Goal: Information Seeking & Learning: Learn about a topic

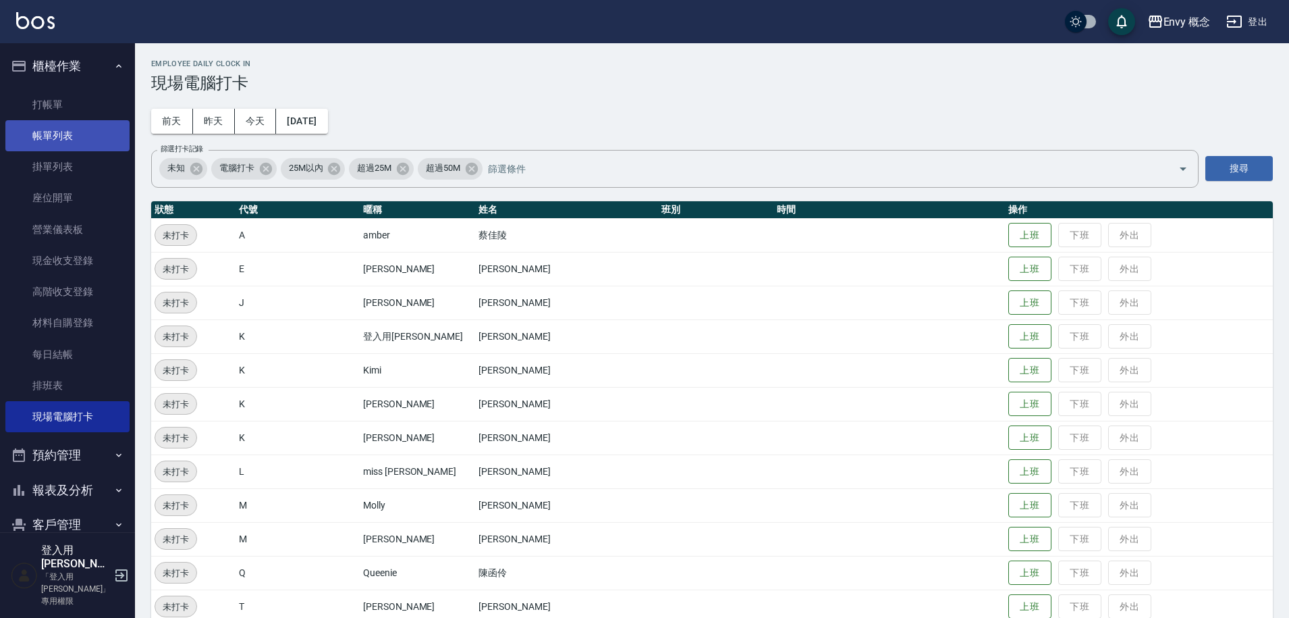
click at [65, 131] on link "帳單列表" at bounding box center [67, 135] width 124 height 31
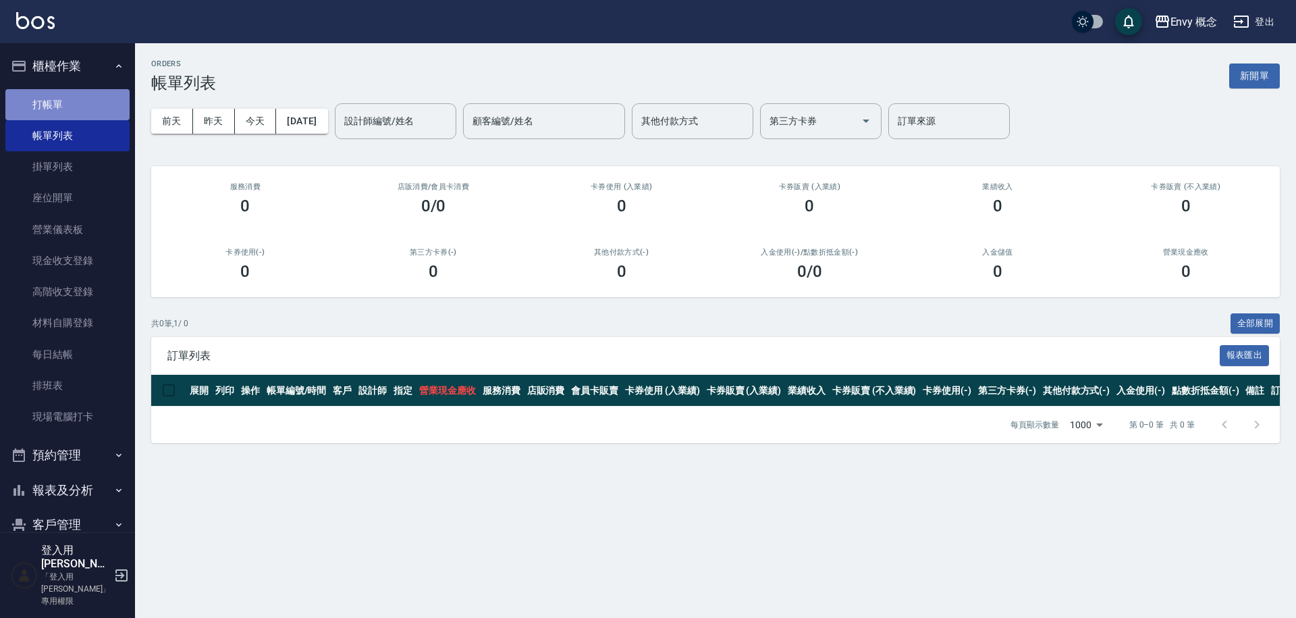
click at [70, 105] on link "打帳單" at bounding box center [67, 104] width 124 height 31
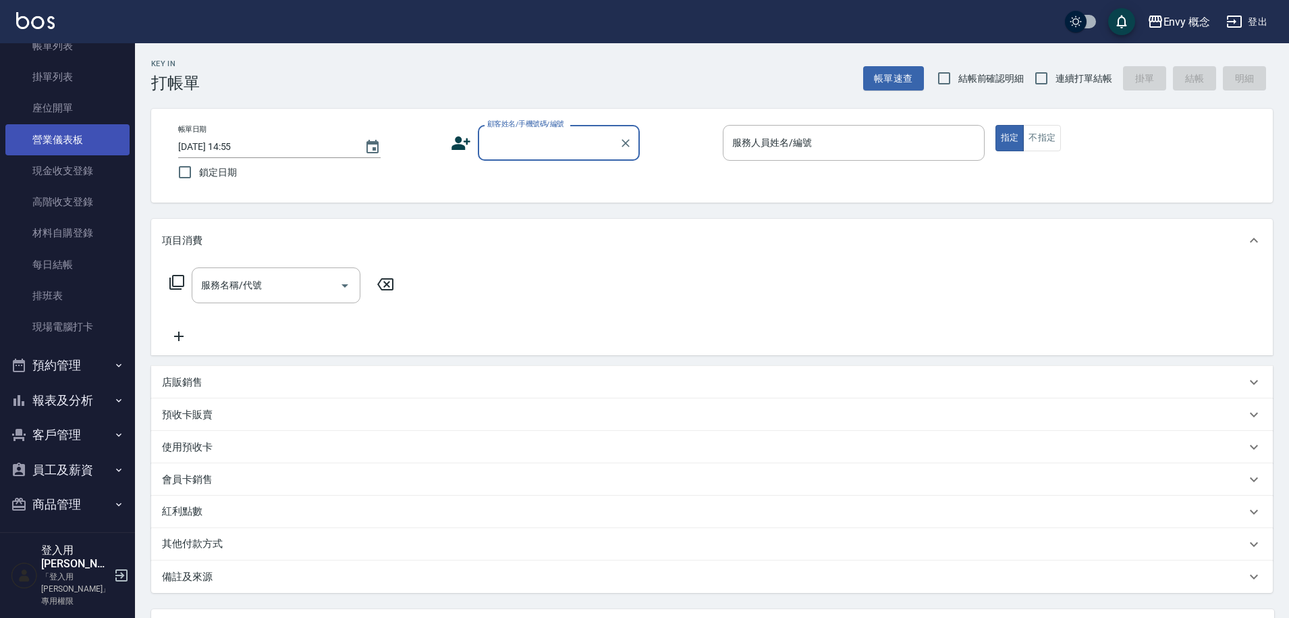
scroll to position [174, 0]
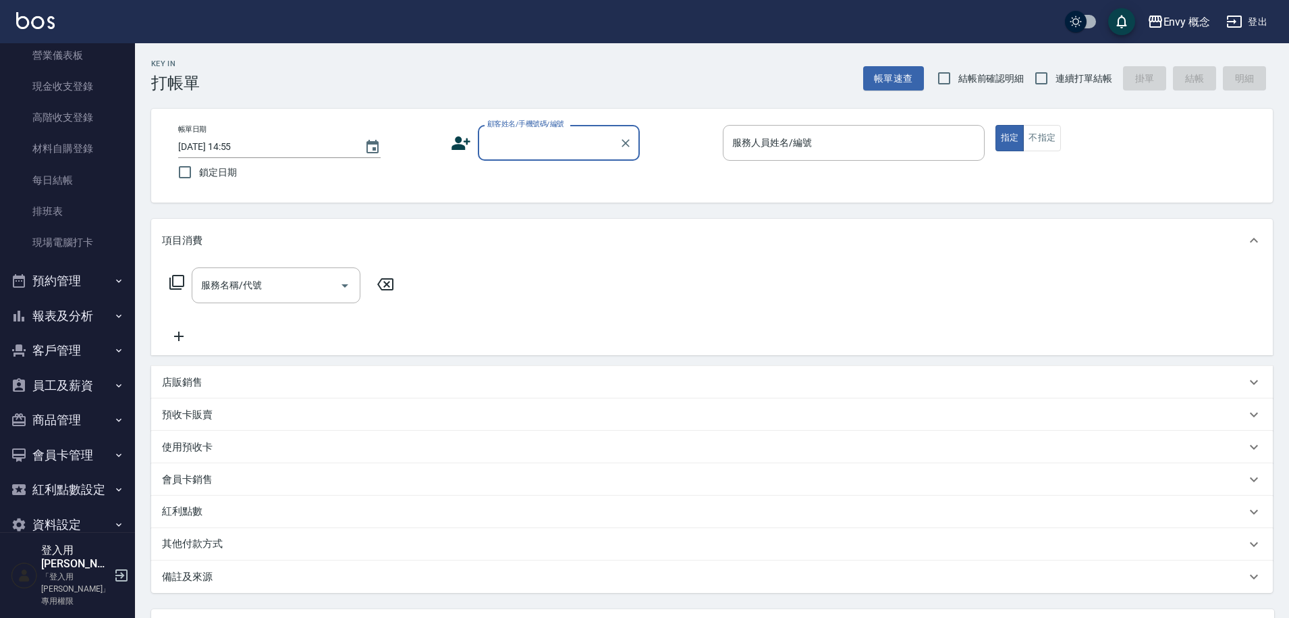
click at [51, 314] on button "報表及分析" at bounding box center [67, 315] width 124 height 35
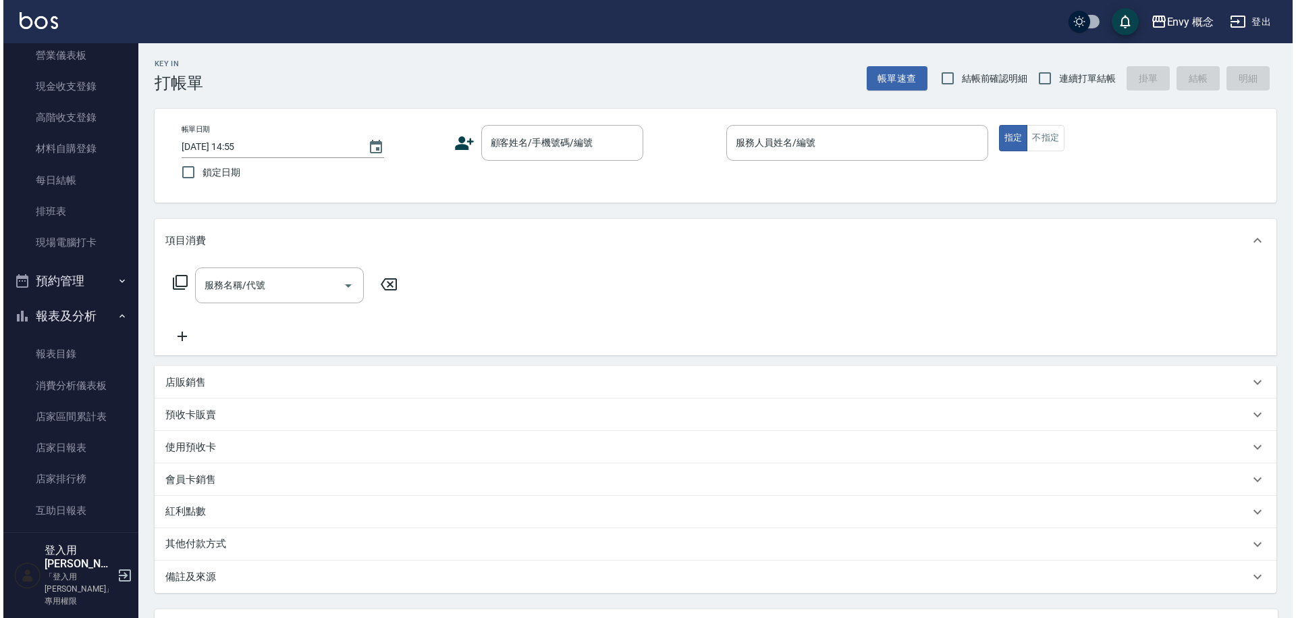
scroll to position [830, 0]
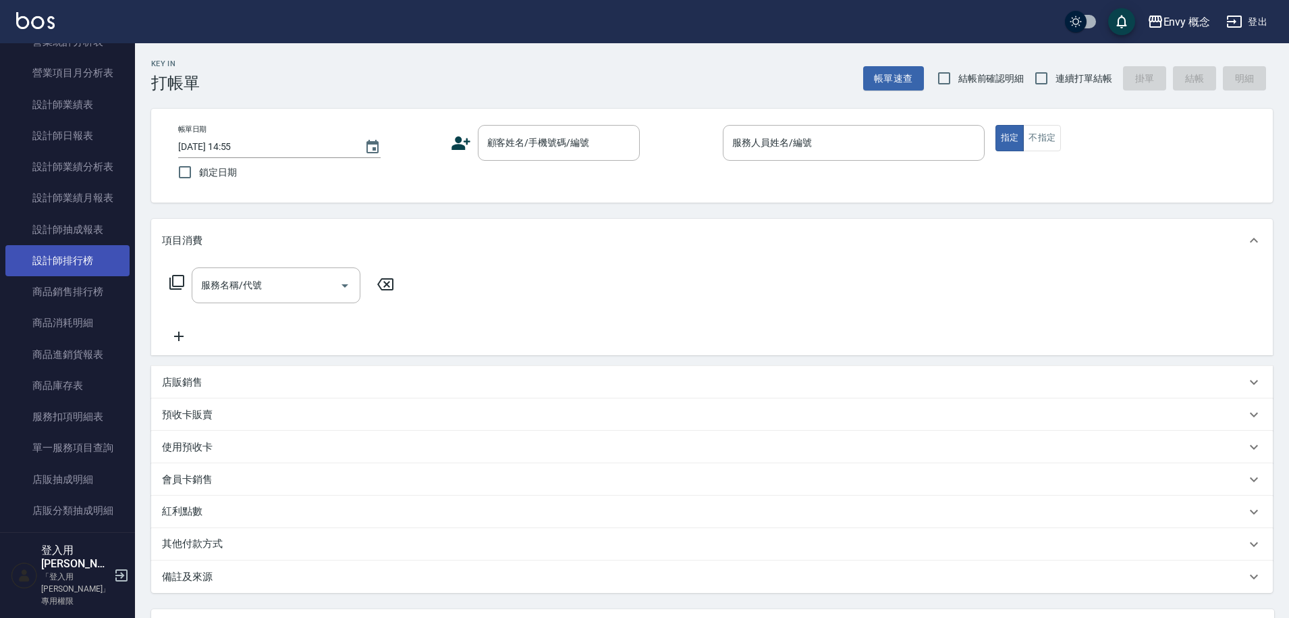
click at [55, 251] on link "設計師排行榜" at bounding box center [67, 260] width 124 height 31
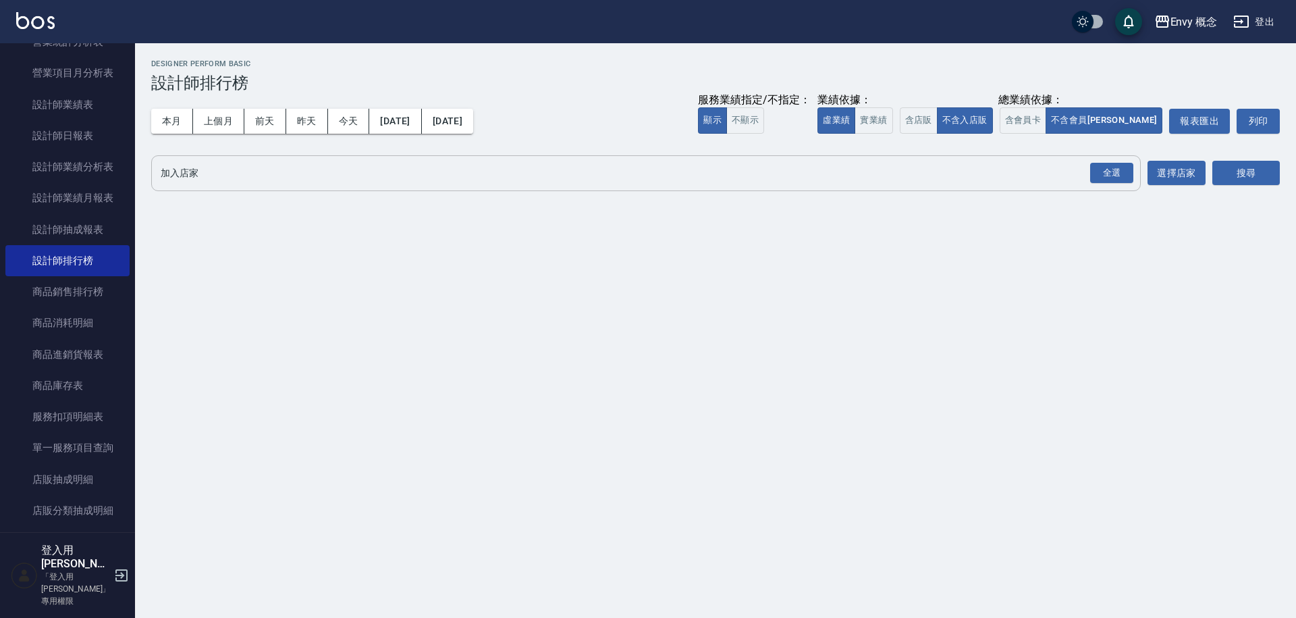
click at [223, 176] on input "加入店家" at bounding box center [635, 173] width 957 height 24
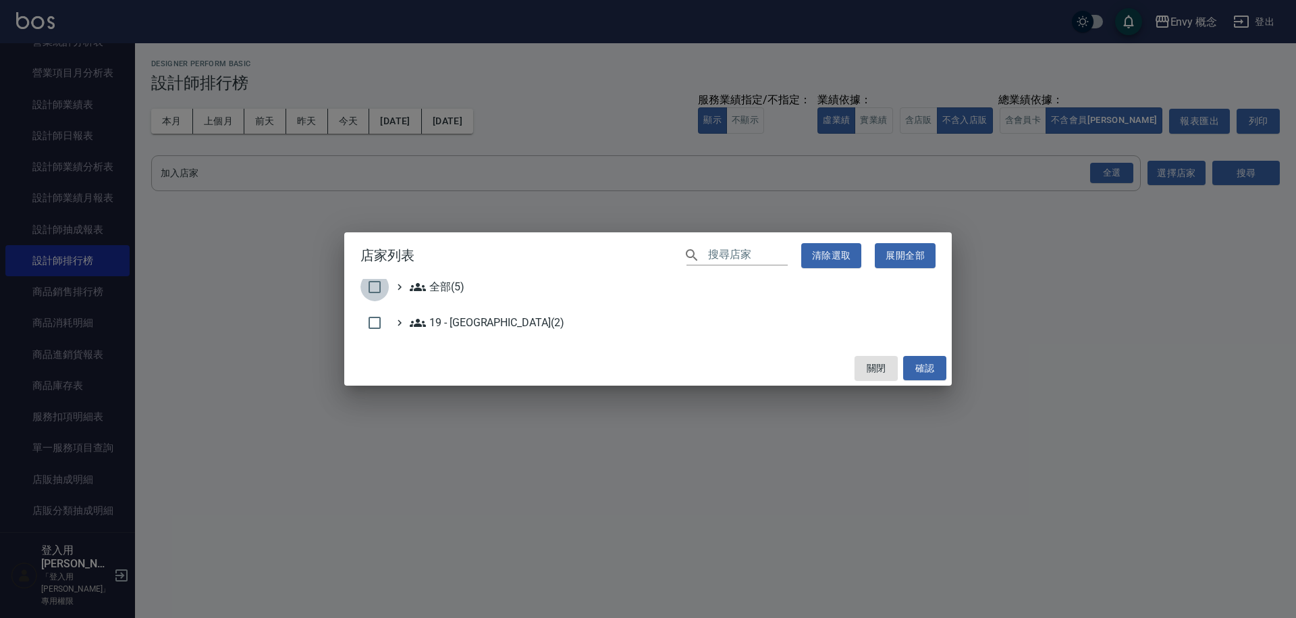
click at [375, 294] on input "checkbox" at bounding box center [374, 287] width 28 height 28
checkbox input "true"
click at [919, 369] on button "確認" at bounding box center [924, 368] width 43 height 25
checkbox input "false"
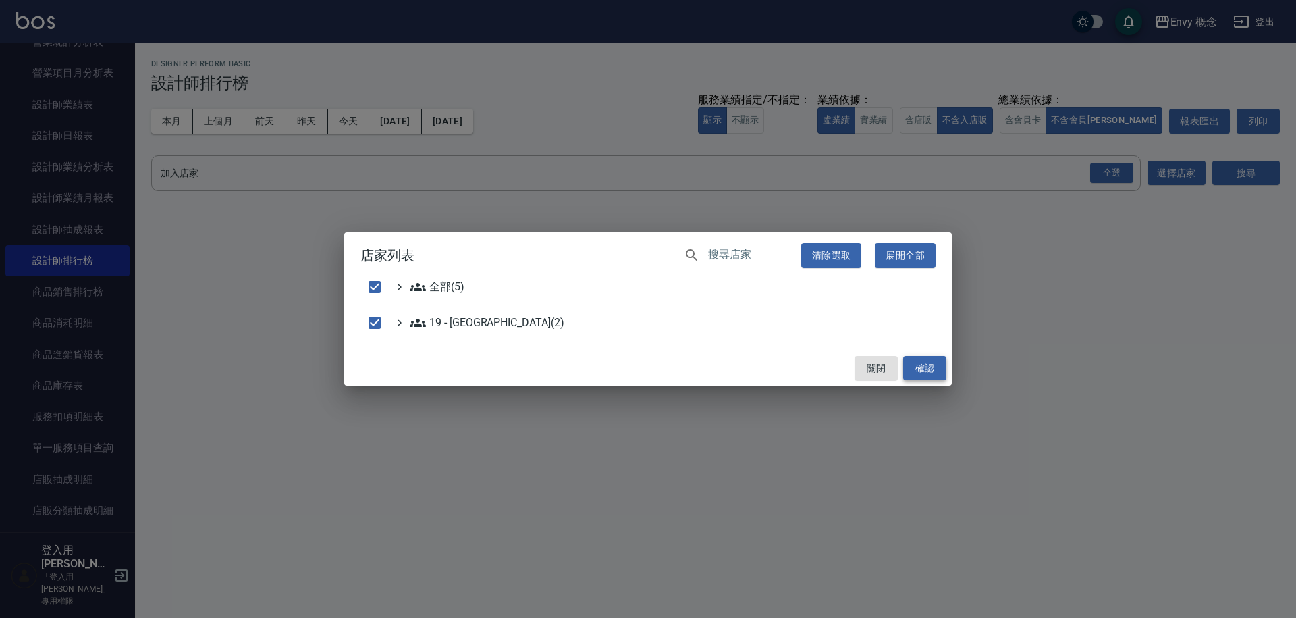
checkbox input "false"
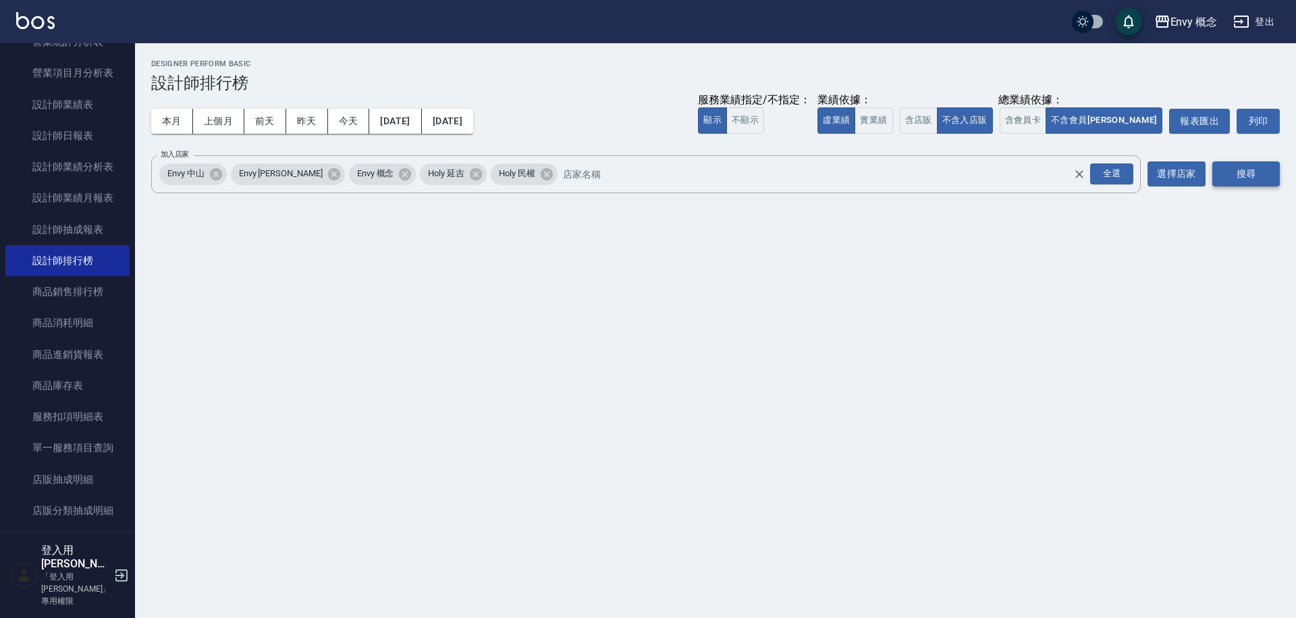
click at [1248, 169] on button "搜尋" at bounding box center [1246, 173] width 68 height 25
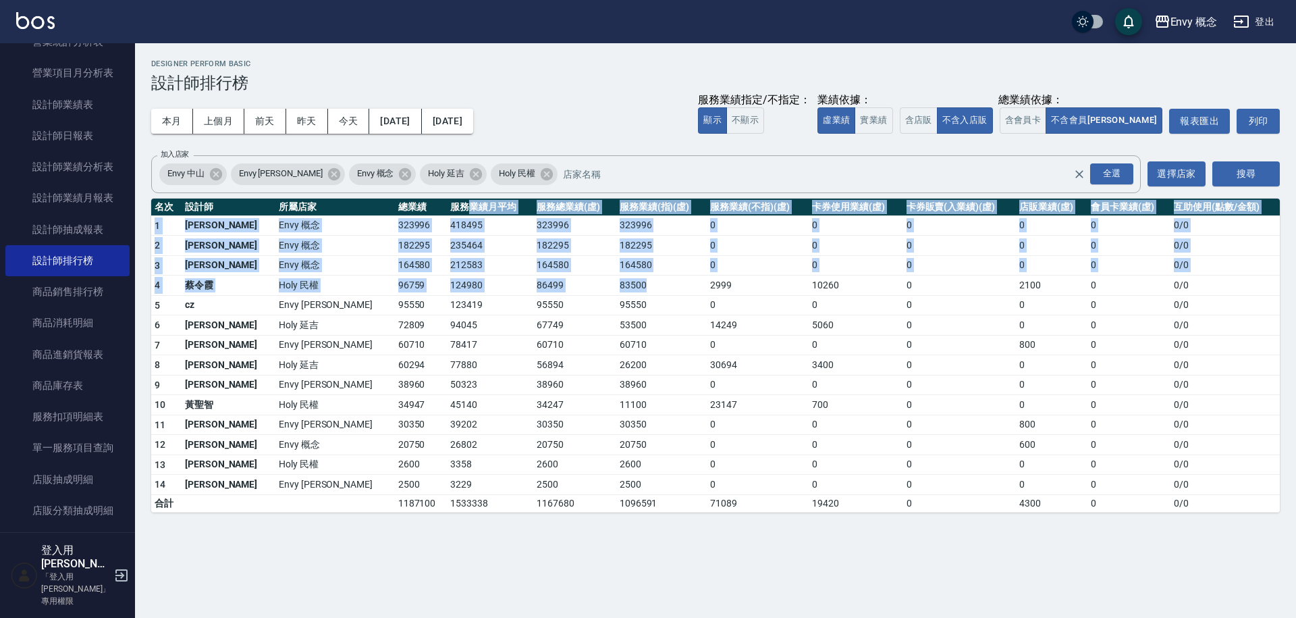
drag, startPoint x: 377, startPoint y: 213, endPoint x: 603, endPoint y: 290, distance: 238.9
click at [603, 290] on table "名次 設計師 所屬店家 總業績 服務業績月平均 服務總業績(虛) 服務業績(指)(虛) 服務業績(不指)(虛) 卡券使用業績(虛) 卡券販賣(入業績)(虛) …" at bounding box center [715, 355] width 1129 height 314
click at [616, 290] on td "83500" at bounding box center [661, 285] width 91 height 20
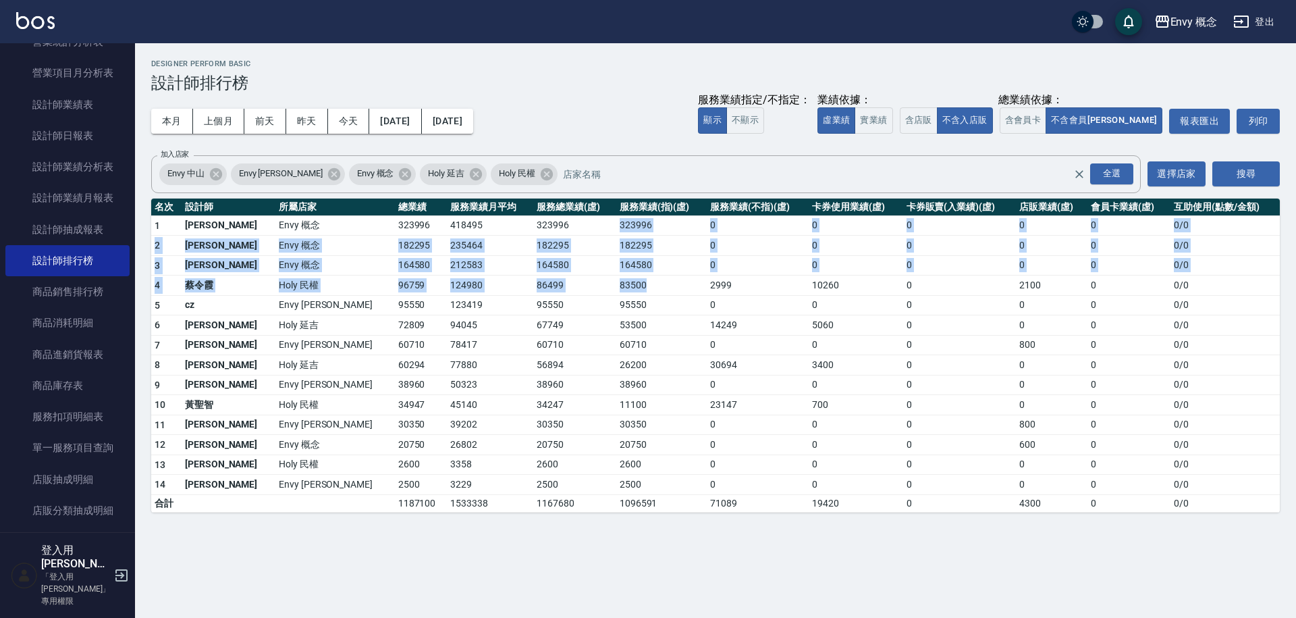
drag, startPoint x: 604, startPoint y: 288, endPoint x: 473, endPoint y: 212, distance: 152.1
click at [475, 214] on table "名次 設計師 所屬店家 總業績 服務業績月平均 服務總業績(虛) 服務業績(指)(虛) 服務業績(不指)(虛) 卡券使用業績(虛) 卡券販賣(入業績)(虛) …" at bounding box center [715, 355] width 1129 height 314
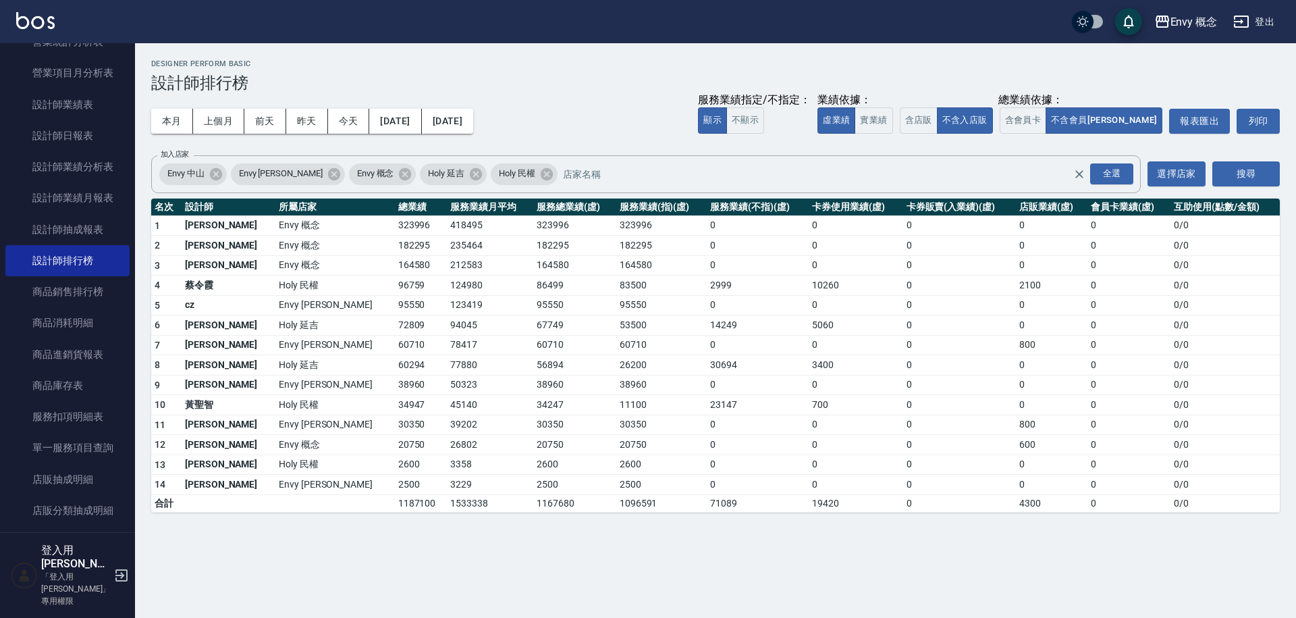
click at [533, 210] on th "服務總業績(虛)" at bounding box center [574, 207] width 83 height 18
drag, startPoint x: 487, startPoint y: 263, endPoint x: 514, endPoint y: 294, distance: 40.7
click at [514, 294] on tbody "1 王文嘉 Envy 概念 323996 418495 323996 323996 0 0 0 0 0 0 / 0 2 [PERSON_NAME]Envy 概…" at bounding box center [715, 363] width 1129 height 296
click at [533, 294] on td "86499" at bounding box center [574, 285] width 83 height 20
drag, startPoint x: 456, startPoint y: 240, endPoint x: 413, endPoint y: 209, distance: 53.2
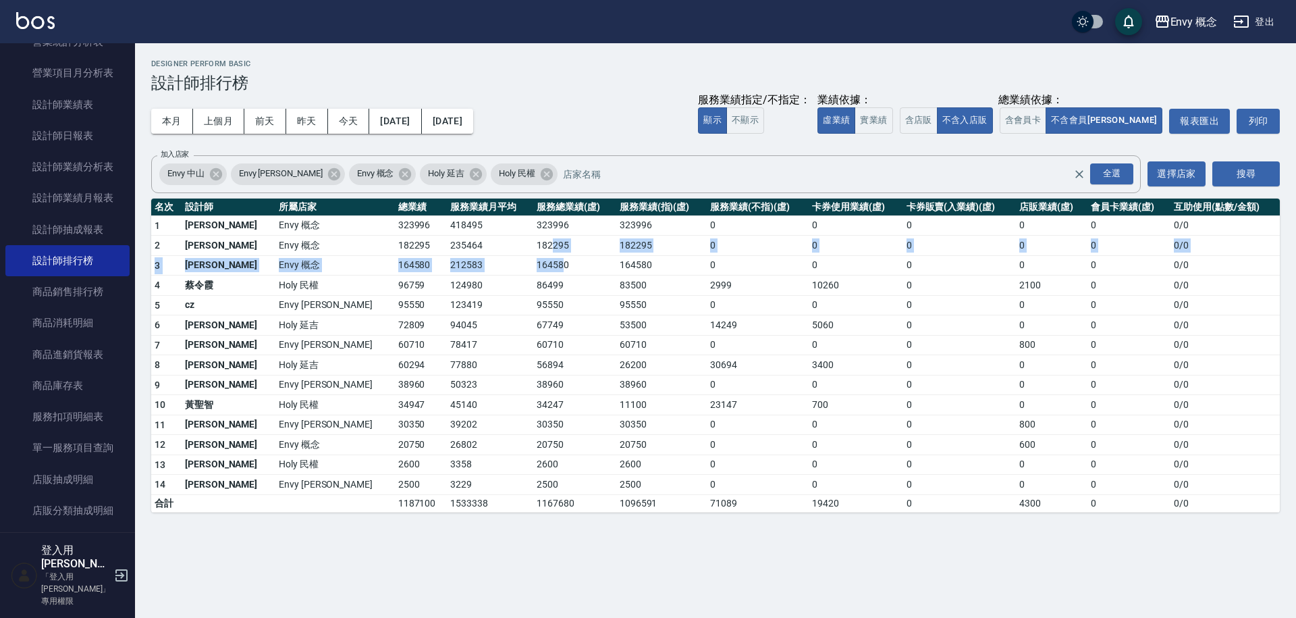
click at [452, 236] on tbody "1 王文嘉 Envy 概念 323996 418495 323996 323996 0 0 0 0 0 0 / 0 2 [PERSON_NAME]Envy 概…" at bounding box center [715, 363] width 1129 height 296
click at [447, 207] on th "服務業績月平均" at bounding box center [490, 207] width 86 height 18
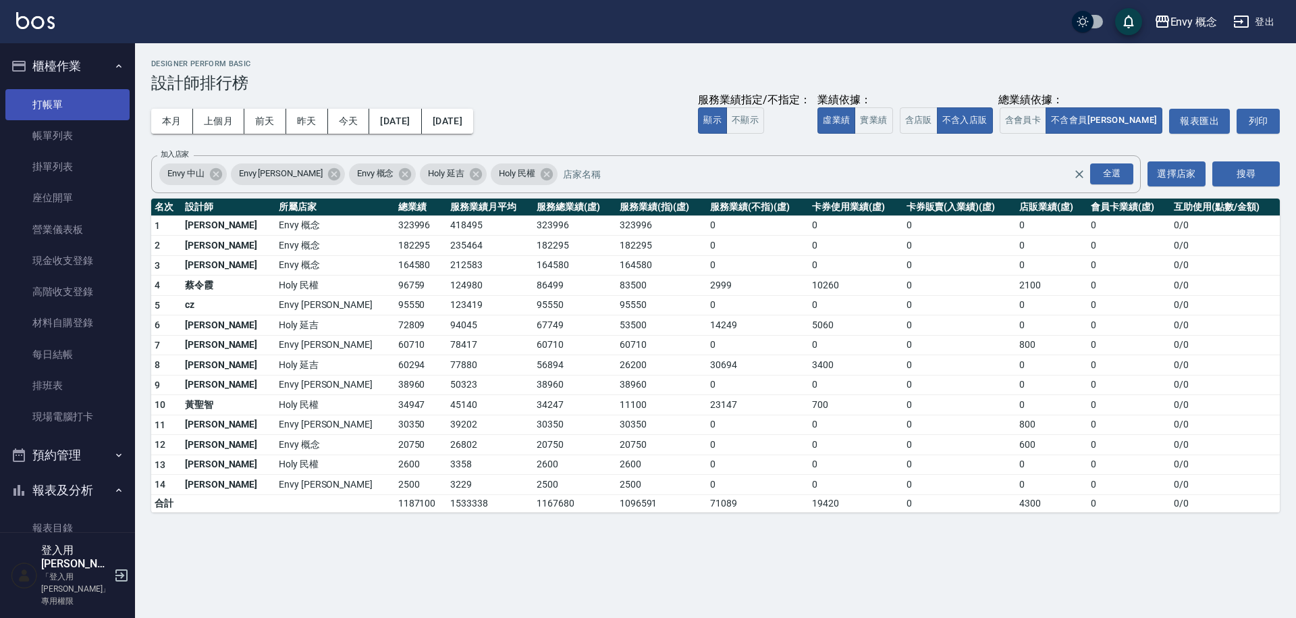
click at [63, 101] on link "打帳單" at bounding box center [67, 104] width 124 height 31
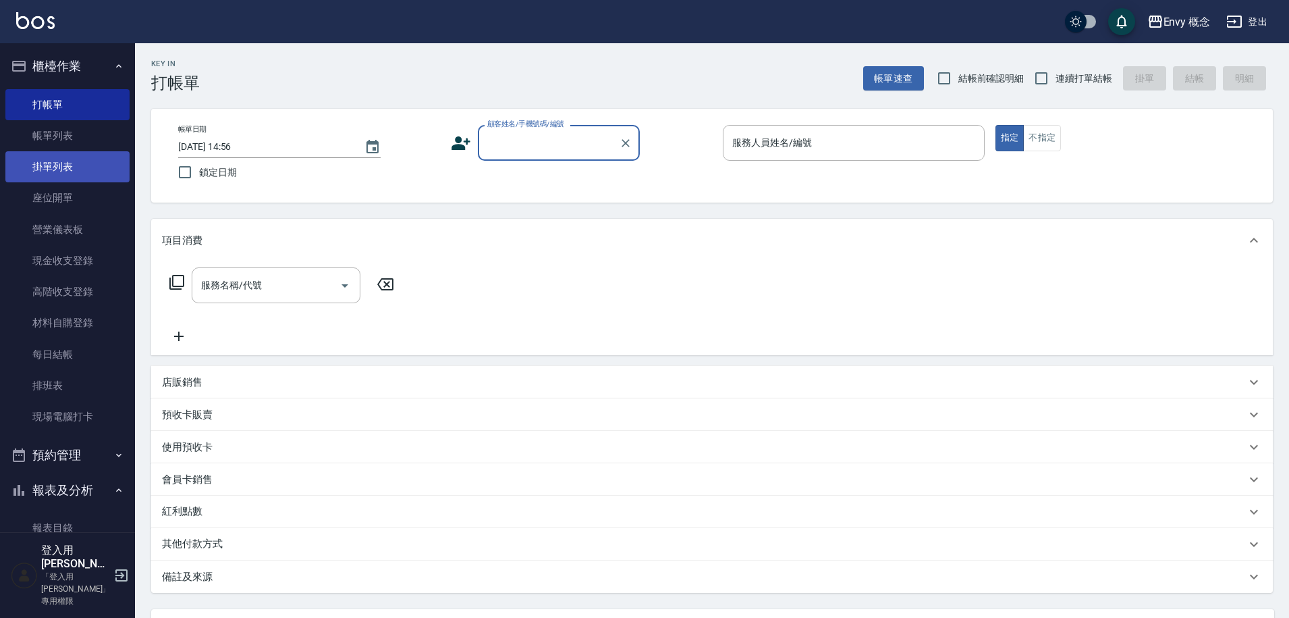
click at [62, 163] on link "掛單列表" at bounding box center [67, 166] width 124 height 31
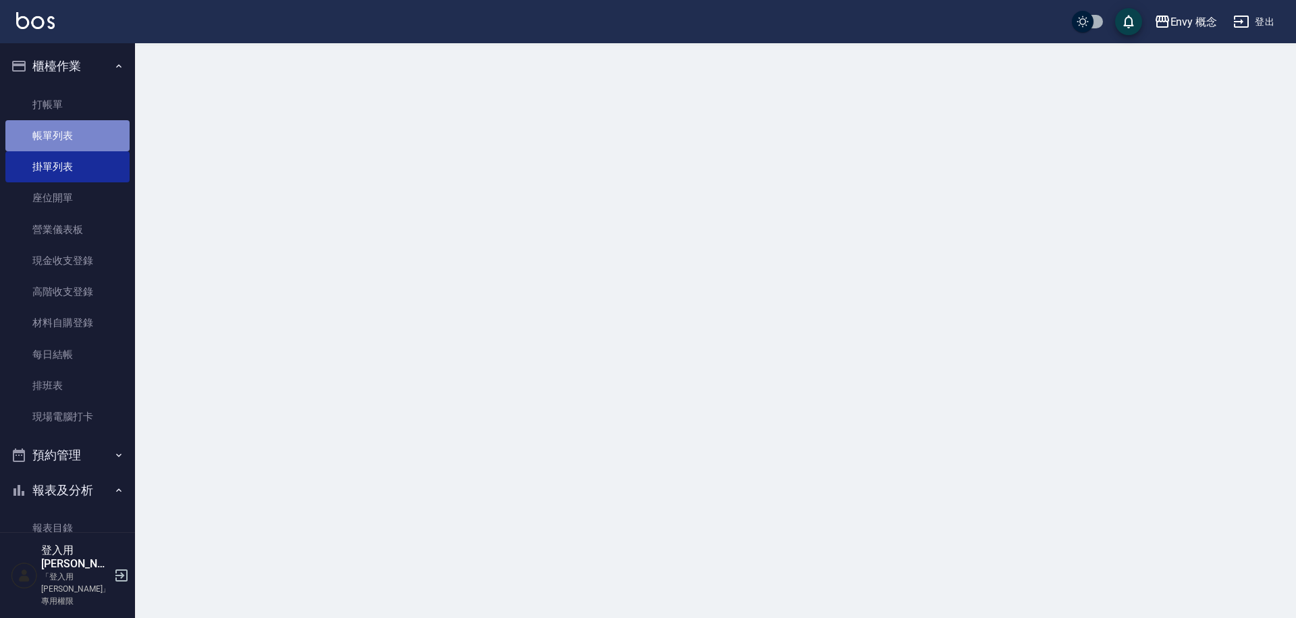
click at [71, 136] on link "帳單列表" at bounding box center [67, 135] width 124 height 31
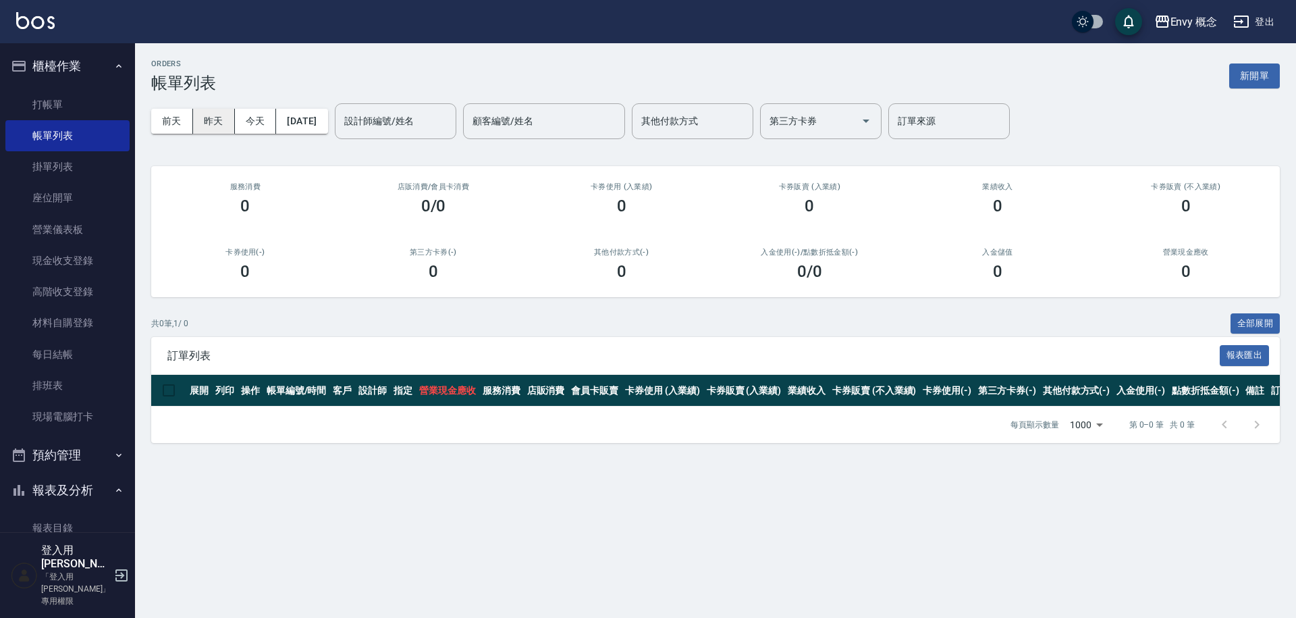
drag, startPoint x: 225, startPoint y: 118, endPoint x: 233, endPoint y: 124, distance: 9.6
click at [230, 122] on button "昨天" at bounding box center [214, 121] width 42 height 25
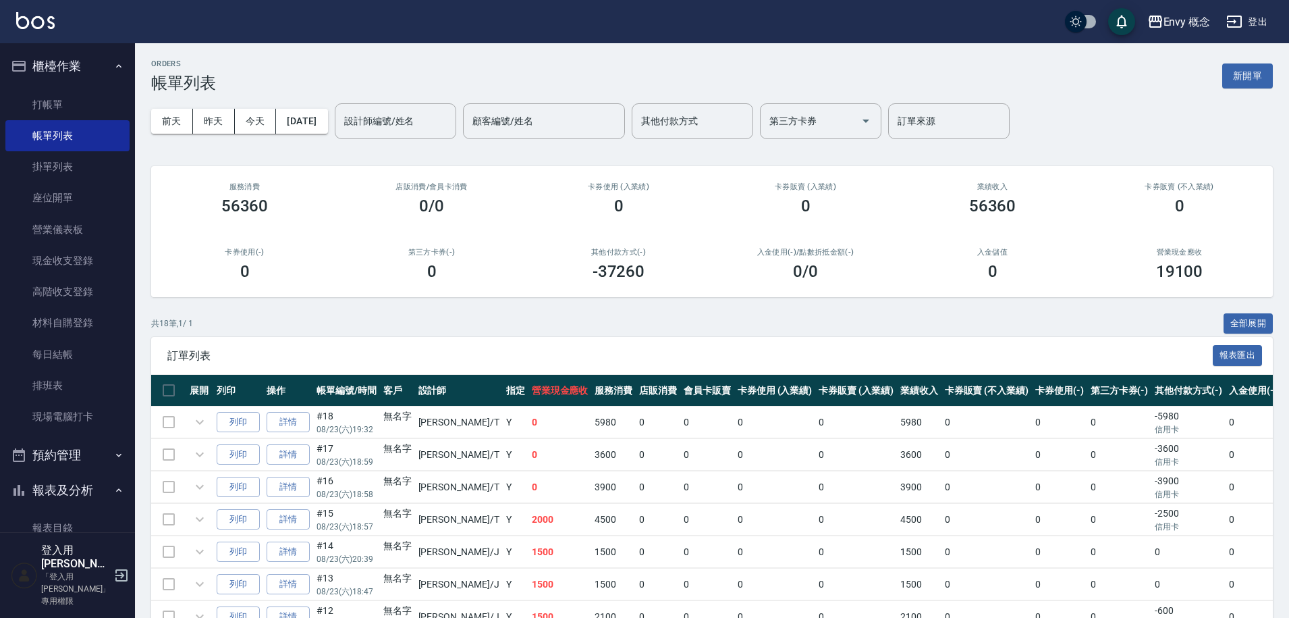
click at [379, 122] on div "設計師編號/姓名 設計師編號/姓名" at bounding box center [396, 121] width 122 height 36
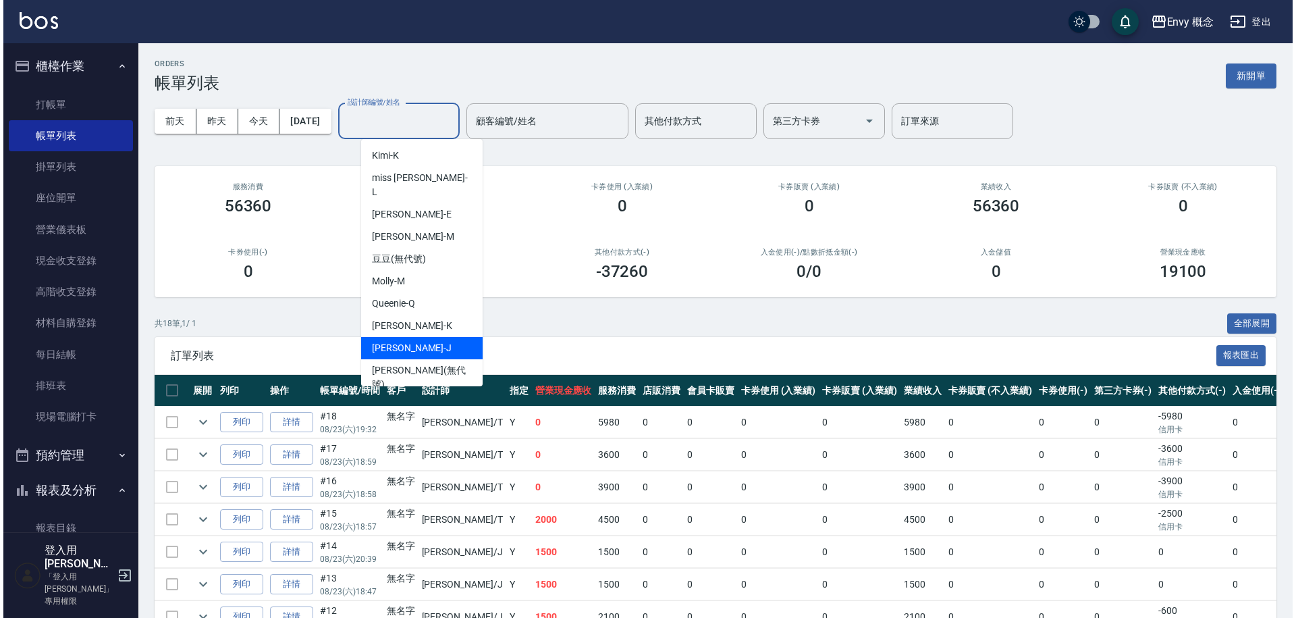
scroll to position [120, 0]
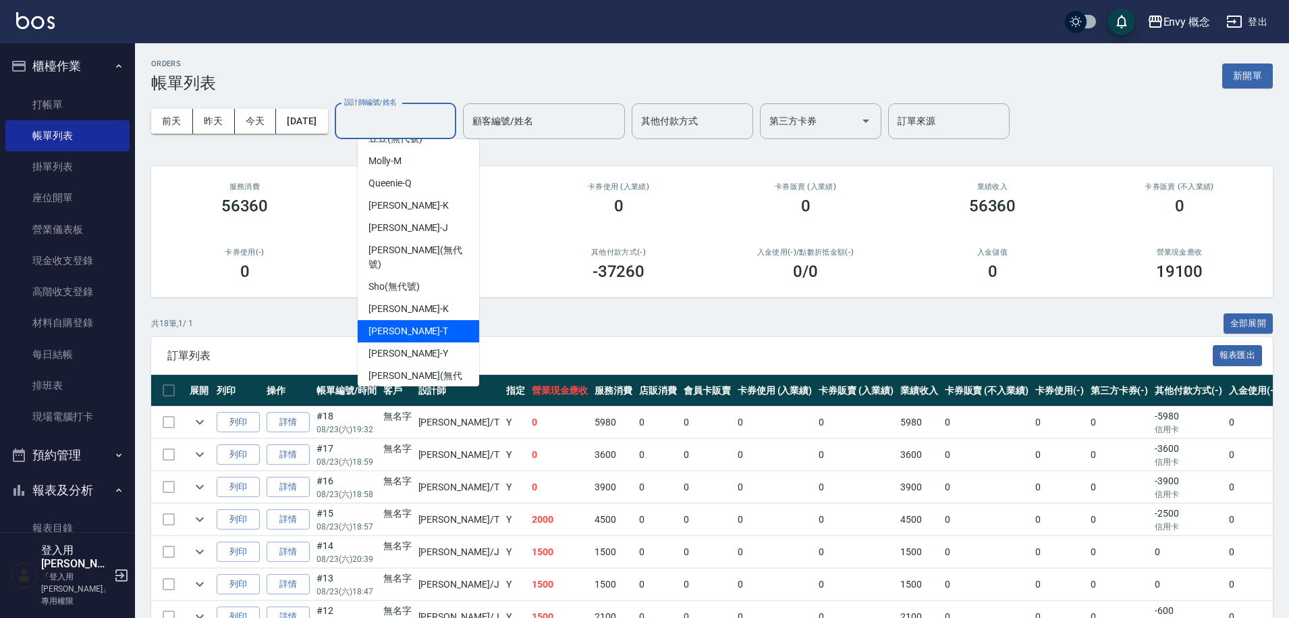
click at [418, 320] on div "[PERSON_NAME]" at bounding box center [419, 331] width 122 height 22
type input "[PERSON_NAME]"
